Goal: Task Accomplishment & Management: Use online tool/utility

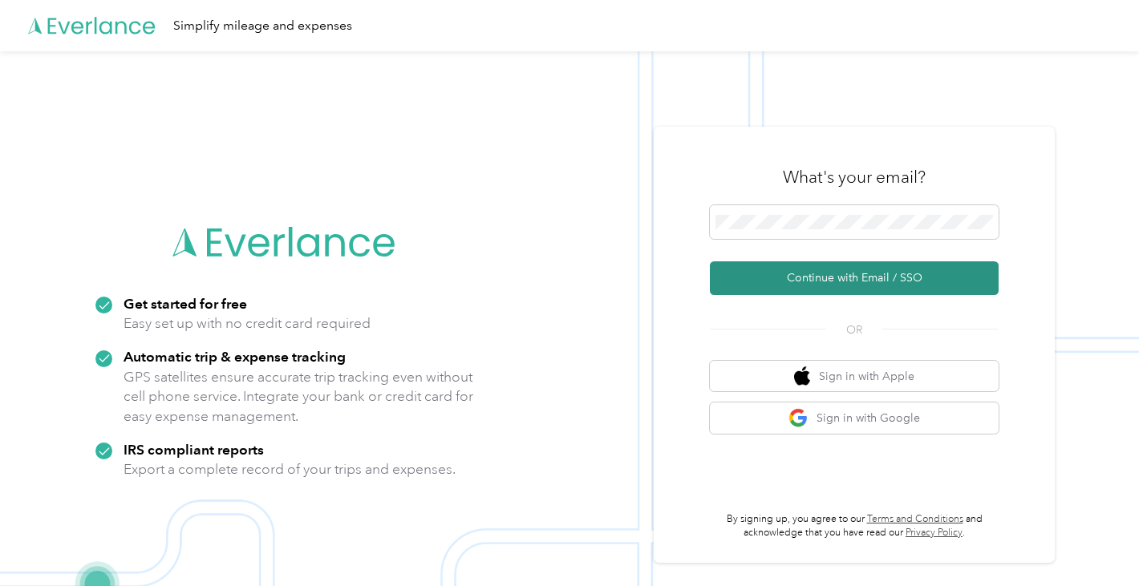
click at [869, 277] on button "Continue with Email / SSO" at bounding box center [854, 278] width 289 height 34
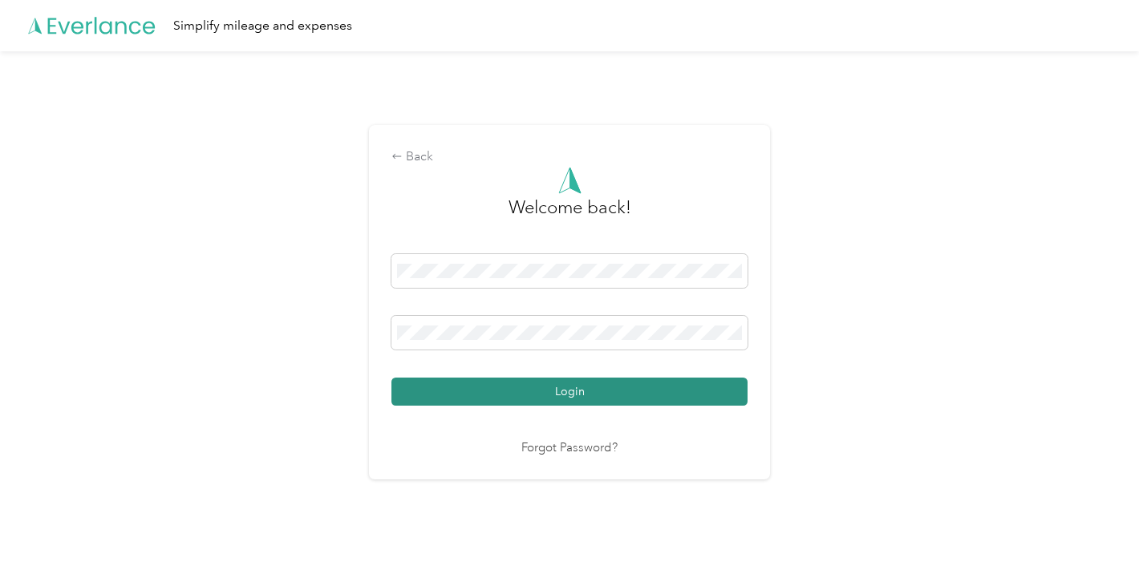
click at [589, 405] on button "Login" at bounding box center [569, 392] width 356 height 28
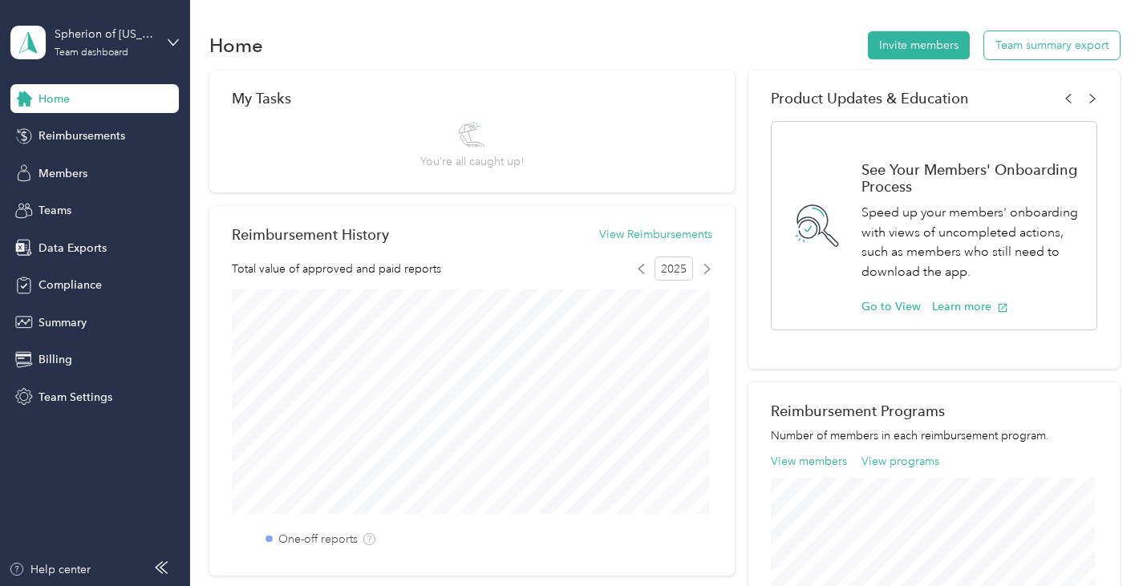
click at [1022, 39] on button "Team summary export" at bounding box center [1052, 45] width 136 height 28
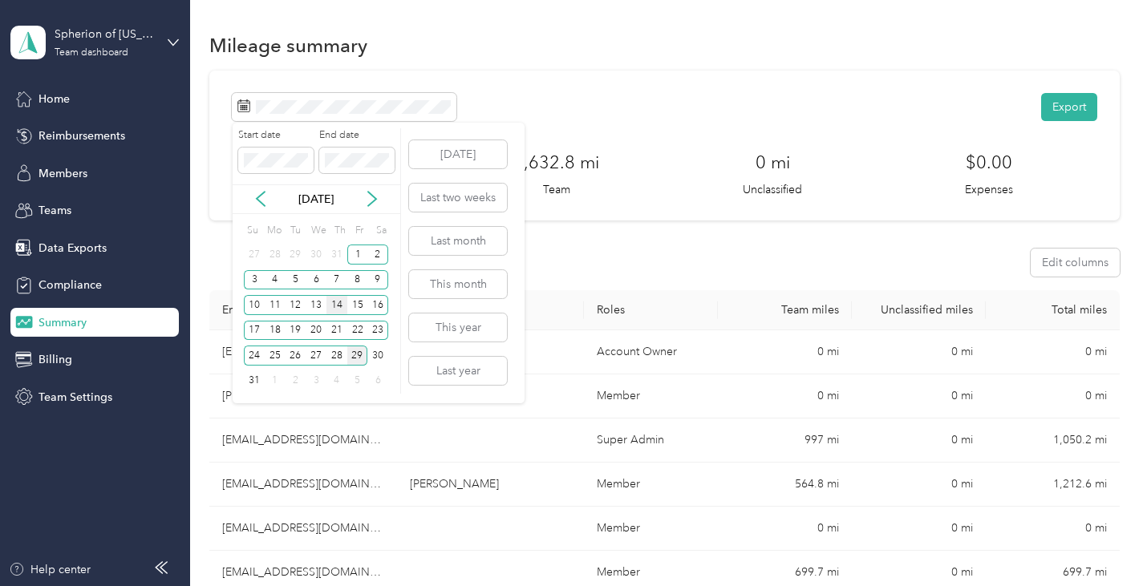
click at [337, 305] on div "14" at bounding box center [336, 305] width 21 height 20
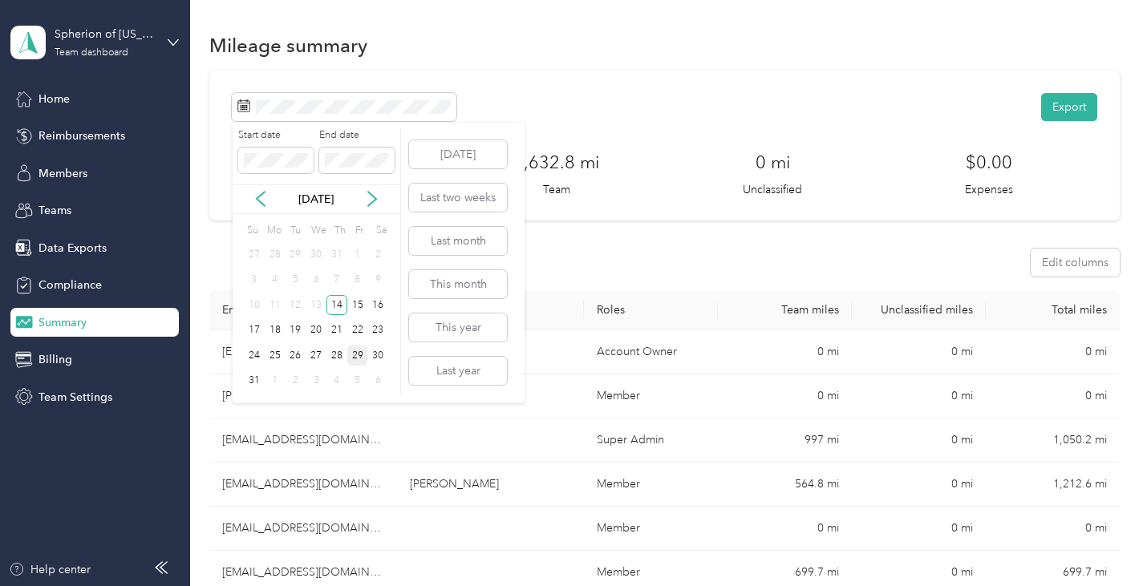
click at [360, 357] on div "29" at bounding box center [357, 356] width 21 height 20
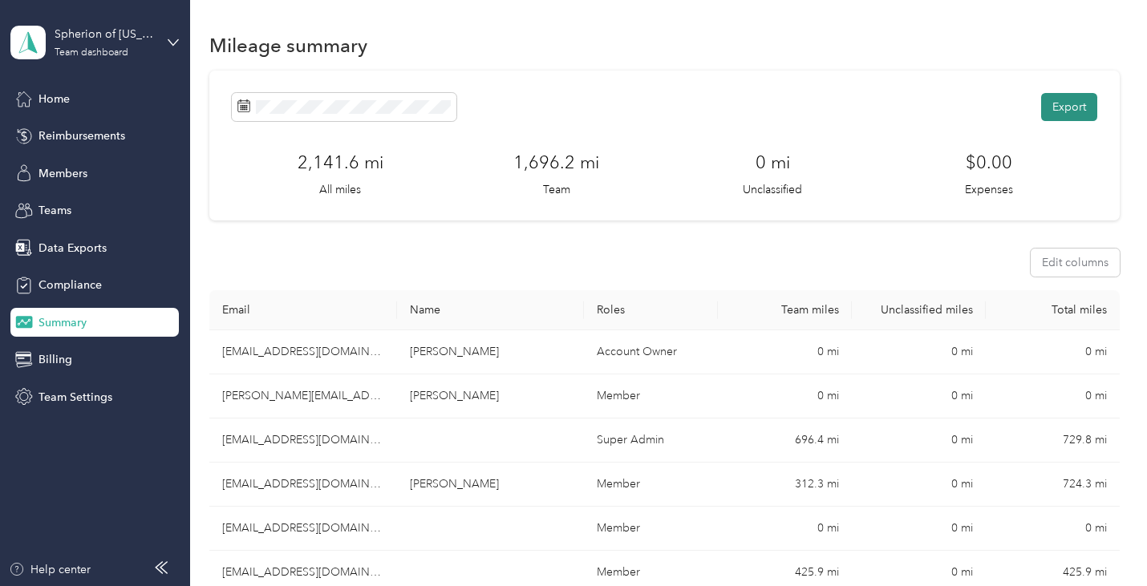
click at [1062, 113] on button "Export" at bounding box center [1069, 107] width 56 height 28
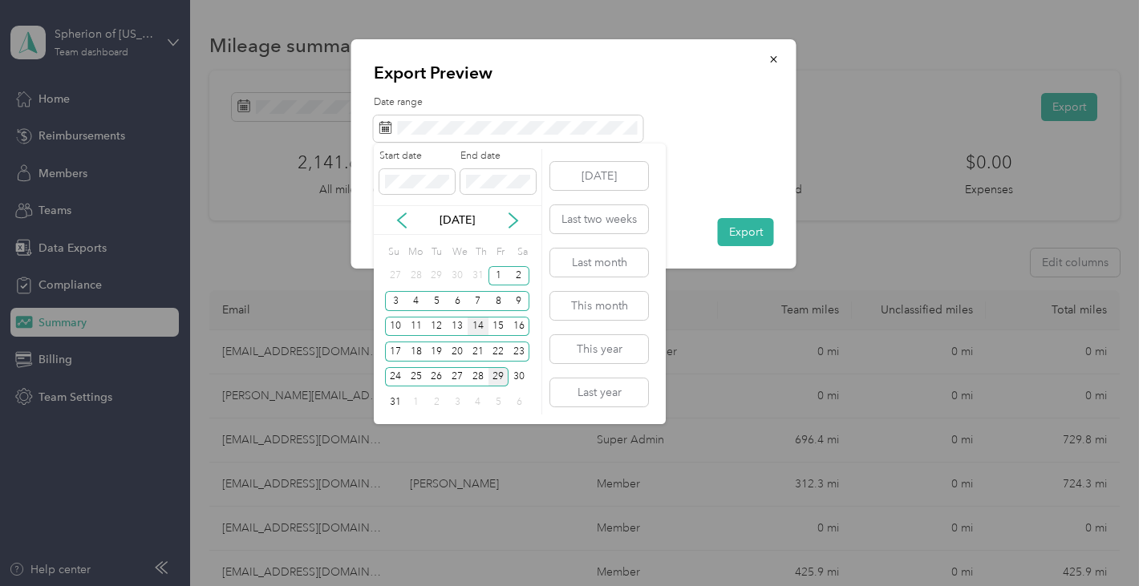
click at [475, 325] on div "14" at bounding box center [477, 327] width 21 height 20
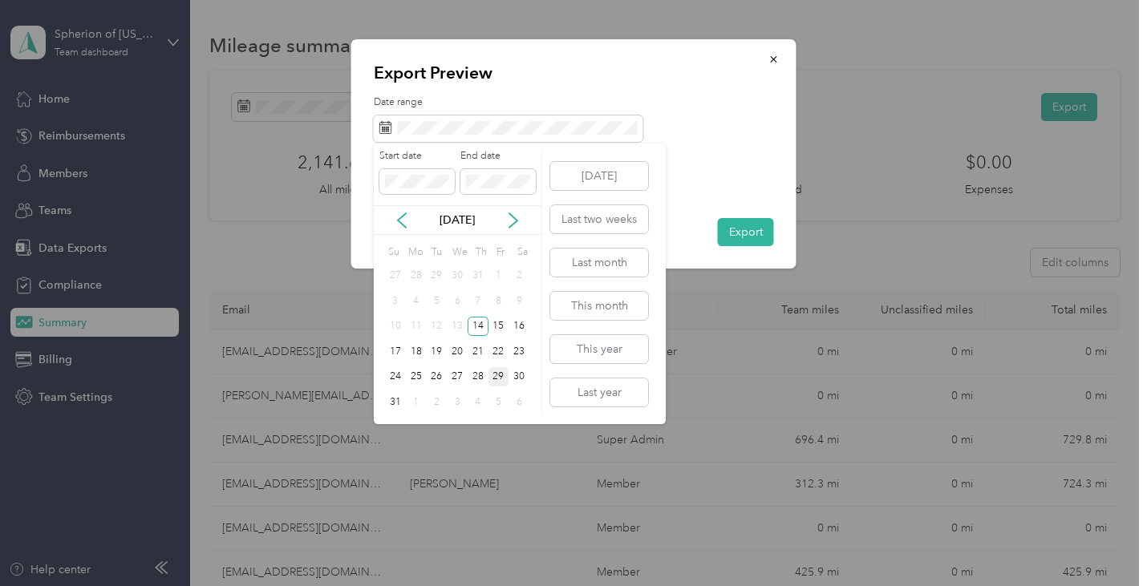
click at [500, 379] on div "29" at bounding box center [498, 377] width 21 height 20
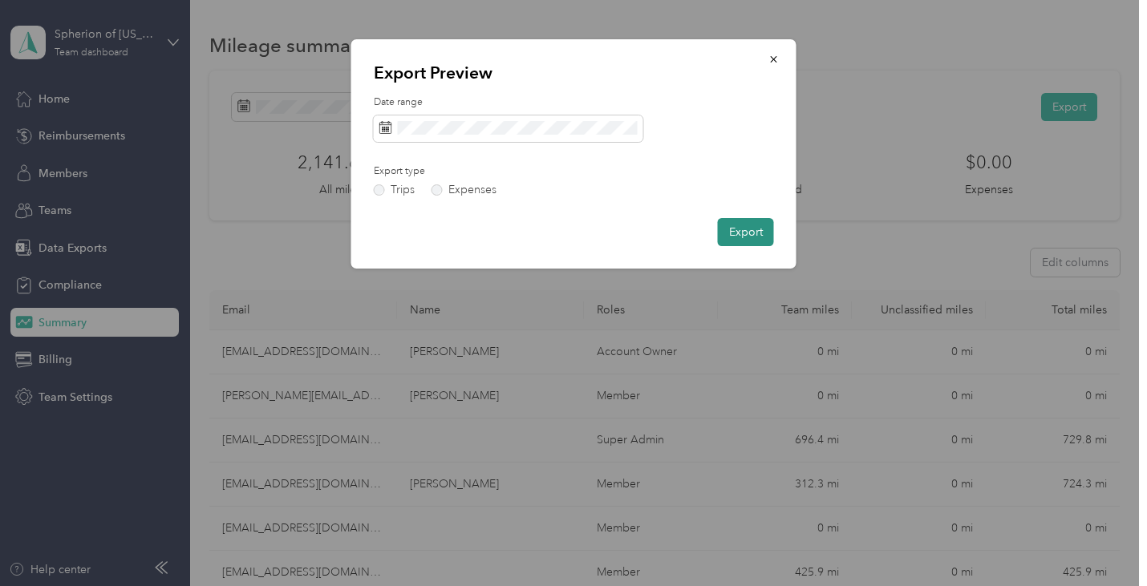
click at [739, 227] on button "Export" at bounding box center [746, 232] width 56 height 28
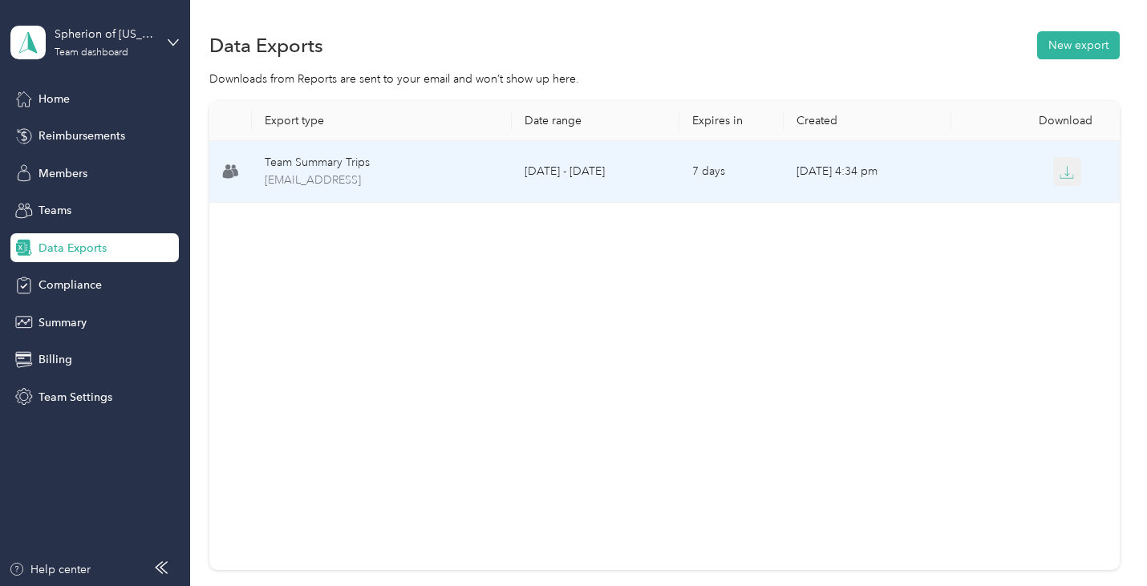
click at [1065, 172] on icon "button" at bounding box center [1066, 172] width 14 height 14
